Goal: Navigation & Orientation: Find specific page/section

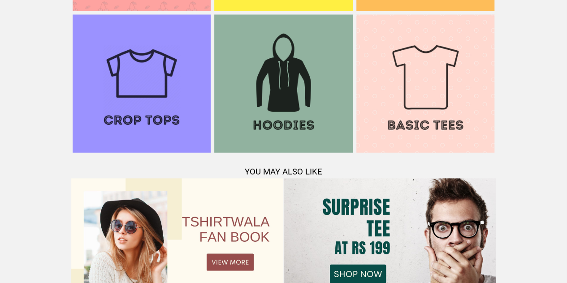
scroll to position [974, 0]
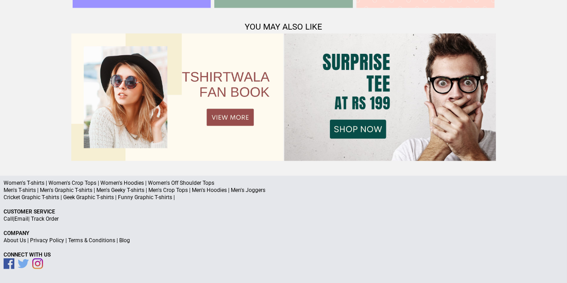
click at [17, 238] on link "About Us" at bounding box center [15, 240] width 22 height 6
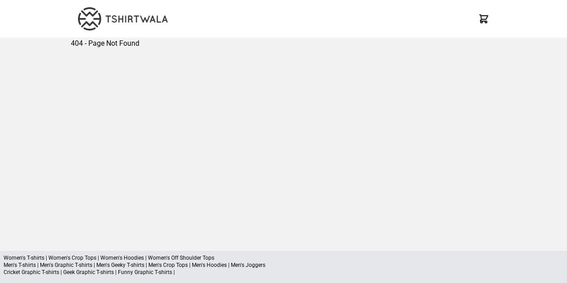
scroll to position [75, 0]
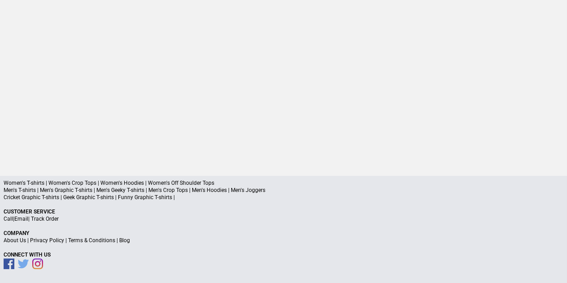
click at [17, 239] on link "About Us" at bounding box center [15, 240] width 22 height 6
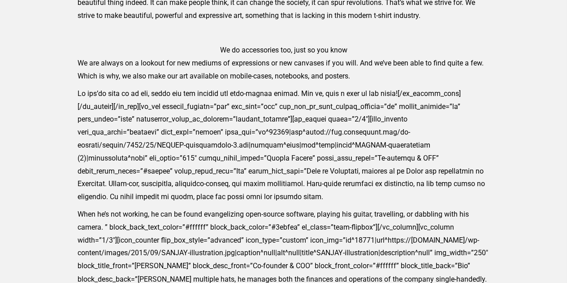
scroll to position [566, 0]
